Goal: Entertainment & Leisure: Consume media (video, audio)

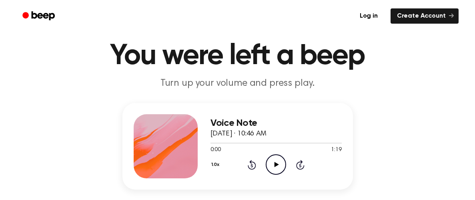
scroll to position [23, 0]
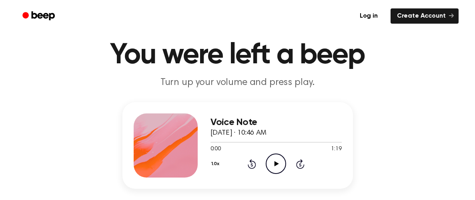
click at [276, 165] on icon "Play Audio" at bounding box center [276, 163] width 20 height 20
click at [281, 162] on icon "Pause Audio" at bounding box center [276, 163] width 20 height 20
click at [278, 171] on icon "Play Audio" at bounding box center [276, 163] width 20 height 20
click at [278, 171] on icon "Pause Audio" at bounding box center [276, 163] width 20 height 20
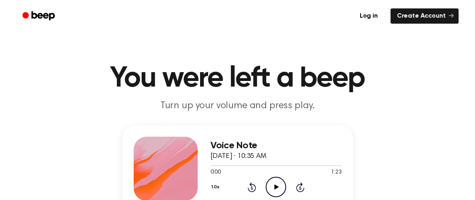
click at [279, 185] on icon "Play Audio" at bounding box center [276, 187] width 20 height 20
click at [272, 185] on icon "Pause Audio" at bounding box center [276, 187] width 20 height 20
click at [272, 185] on icon "Play Audio" at bounding box center [276, 187] width 20 height 20
click at [277, 181] on icon "Pause Audio" at bounding box center [276, 187] width 20 height 20
click at [277, 181] on icon "Play Audio" at bounding box center [276, 187] width 20 height 20
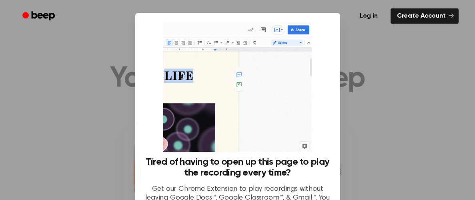
click at [330, 51] on div "Tired of having to open up this page to play the recording every time? Get our …" at bounding box center [237, 118] width 205 height 211
click at [382, 70] on div at bounding box center [237, 100] width 475 height 200
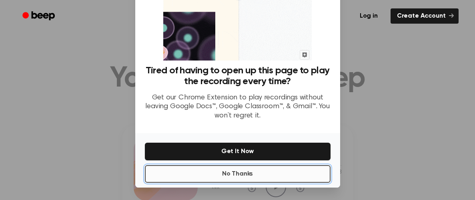
click at [289, 170] on button "No Thanks" at bounding box center [238, 174] width 186 height 18
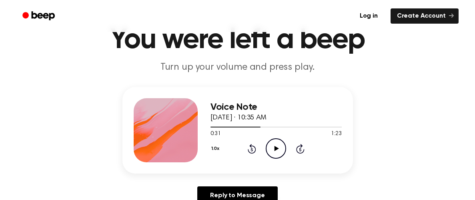
scroll to position [39, 0]
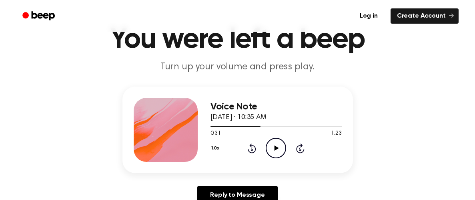
click at [278, 151] on icon "Play Audio" at bounding box center [276, 148] width 20 height 20
click at [277, 146] on icon at bounding box center [276, 147] width 4 height 5
click at [277, 146] on icon "Play Audio" at bounding box center [276, 148] width 20 height 20
click at [277, 146] on icon at bounding box center [276, 147] width 4 height 5
click at [277, 146] on icon "Play Audio" at bounding box center [276, 148] width 20 height 20
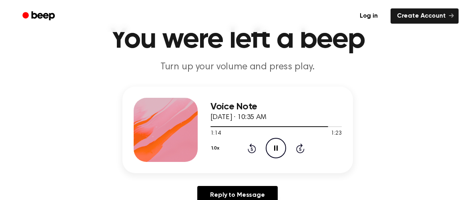
click at [277, 146] on icon at bounding box center [276, 147] width 4 height 5
